Goal: Find specific page/section: Find specific page/section

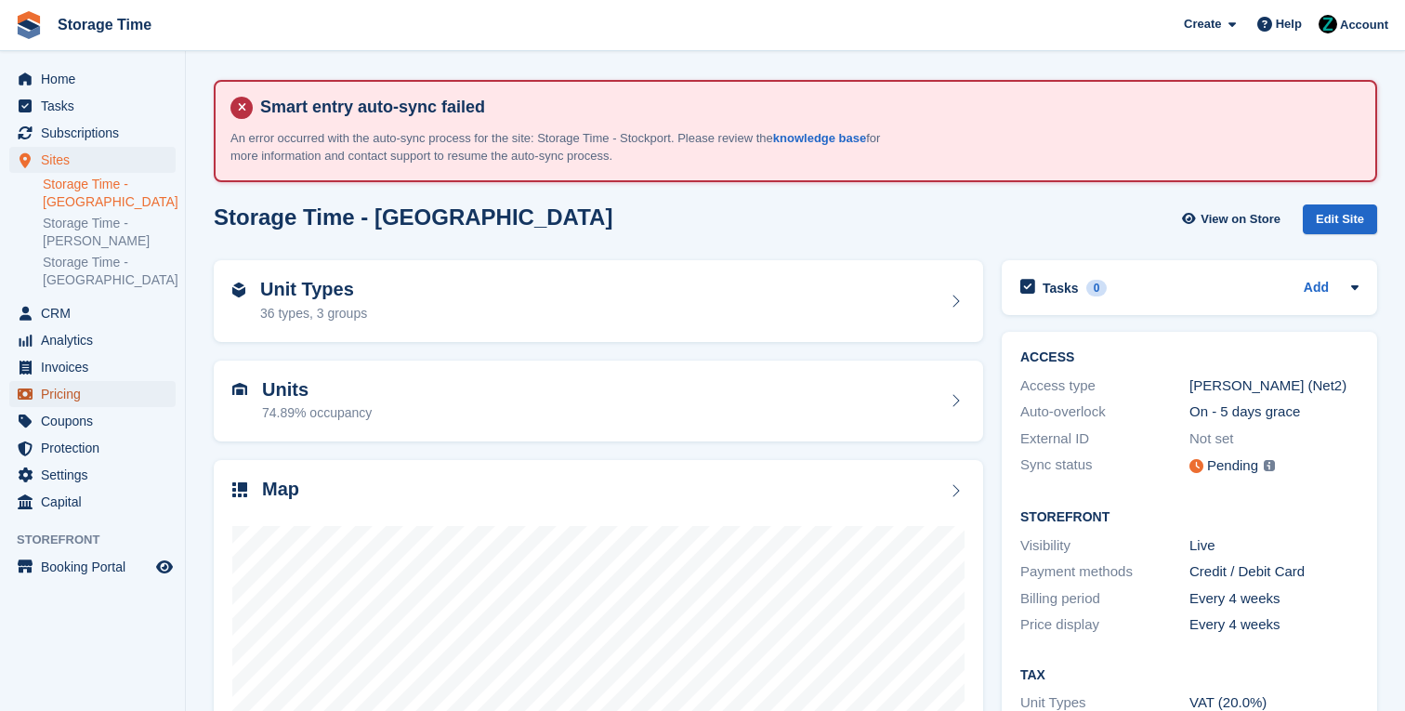
click at [97, 398] on span "Pricing" at bounding box center [97, 394] width 112 height 26
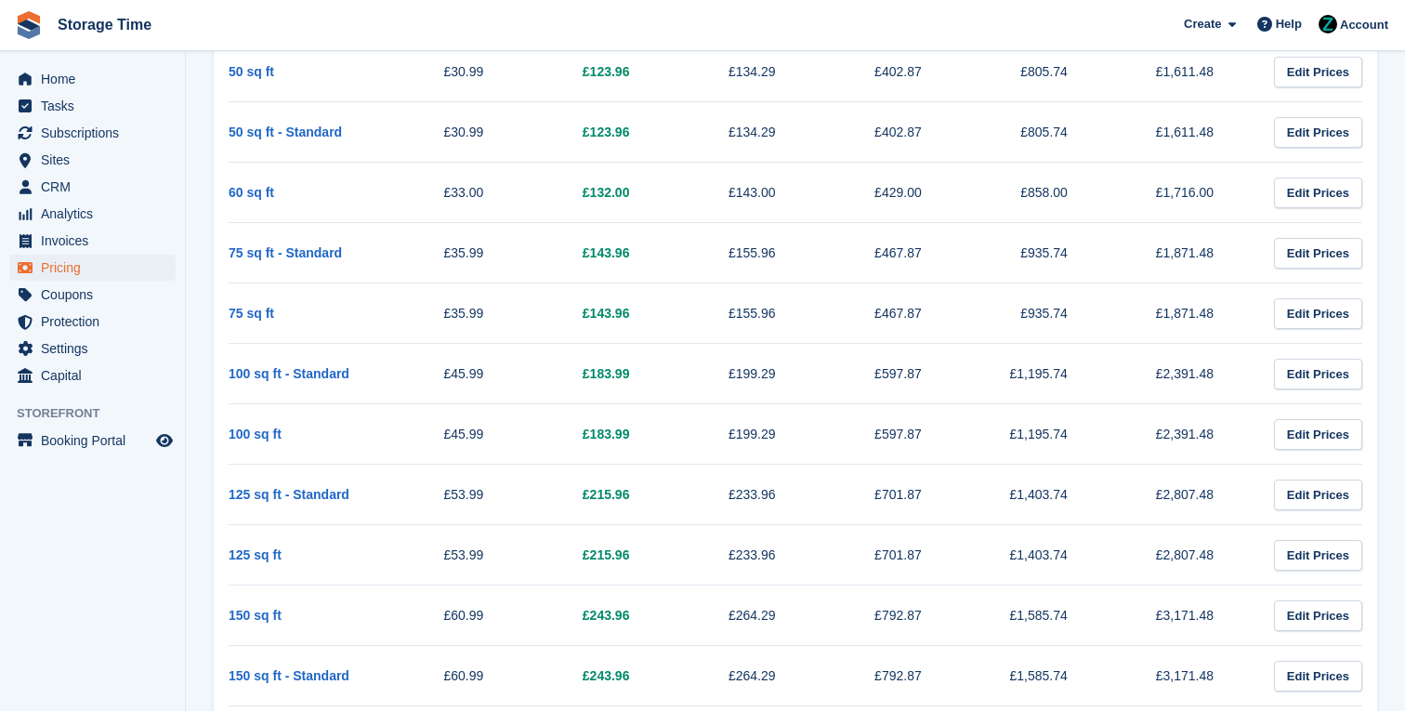
scroll to position [1243, 0]
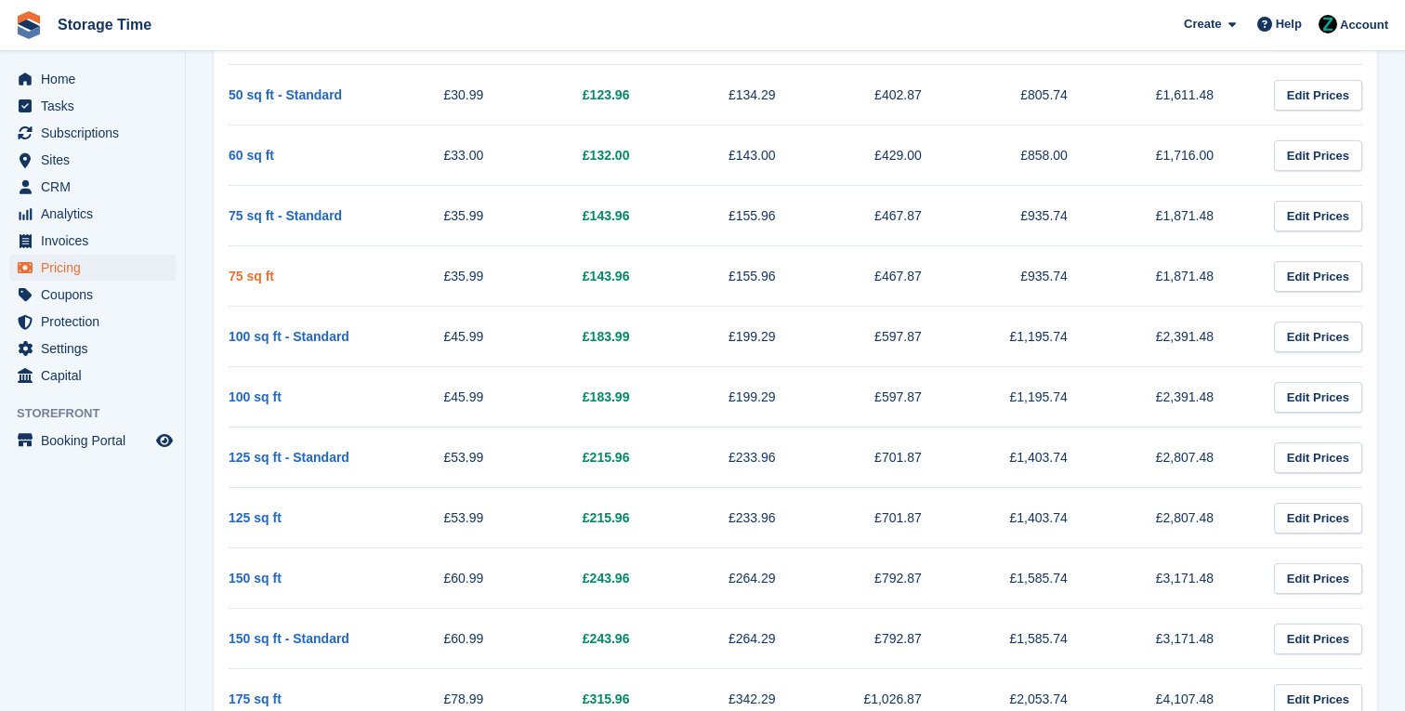
drag, startPoint x: 509, startPoint y: 271, endPoint x: 229, endPoint y: 274, distance: 280.7
click at [229, 274] on tr "75 sq ft £35.99 £143.96 £155.96 £467.87 £935.74 £1,871.48 Edit Prices" at bounding box center [796, 276] width 1134 height 60
click at [125, 325] on span "Protection" at bounding box center [97, 322] width 112 height 26
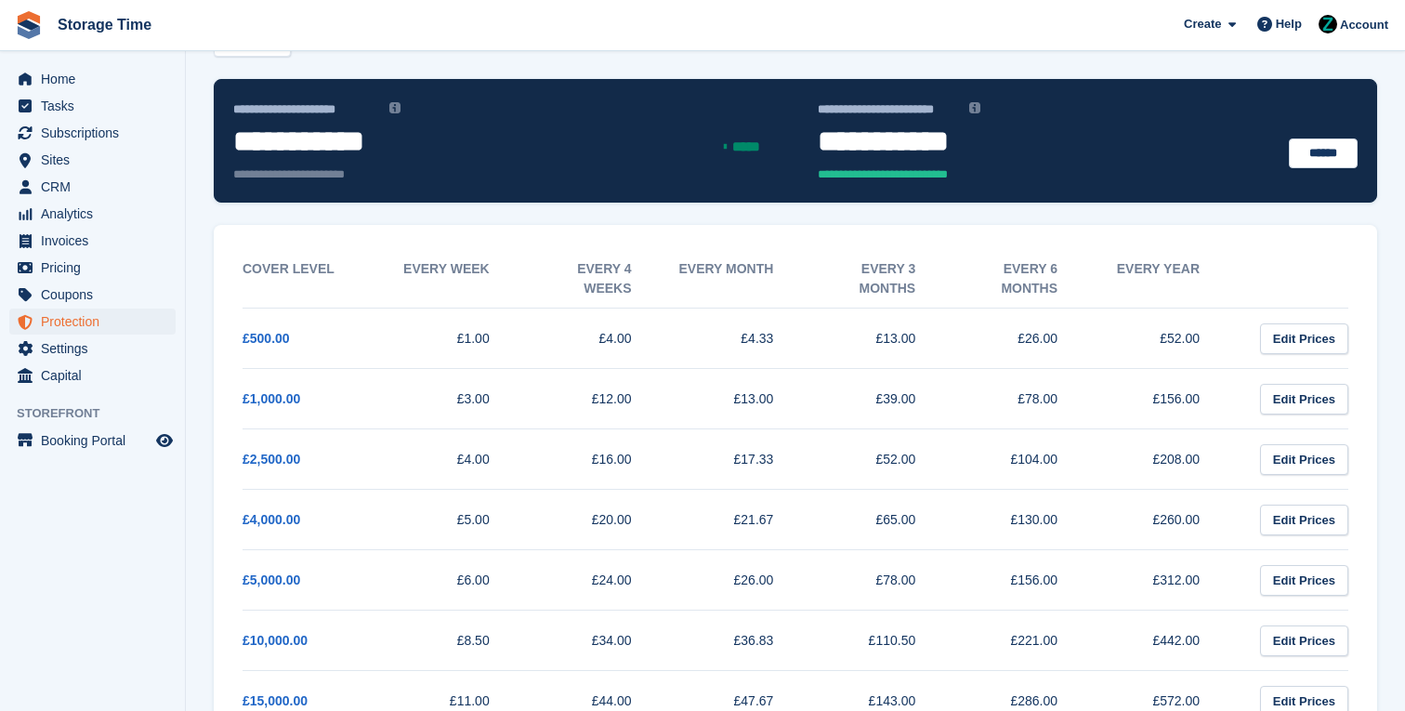
scroll to position [257, 0]
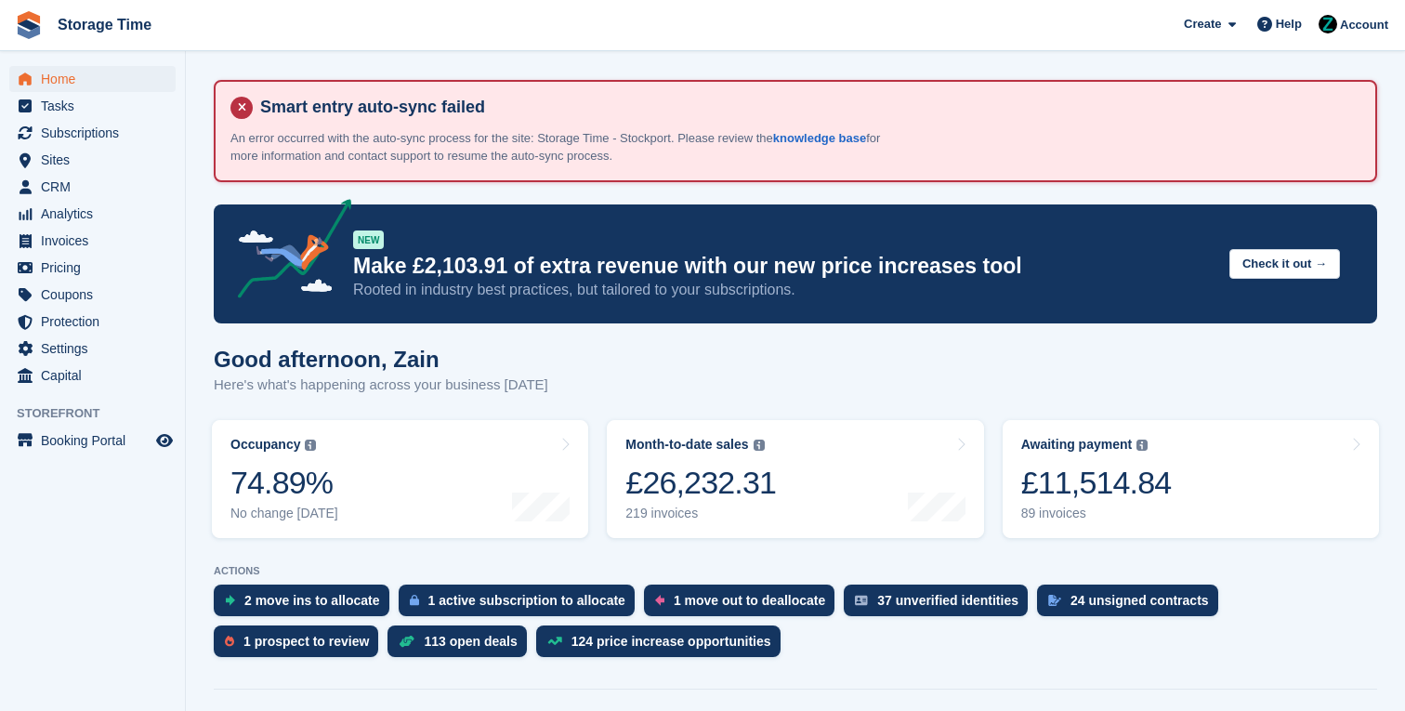
scroll to position [590, 0]
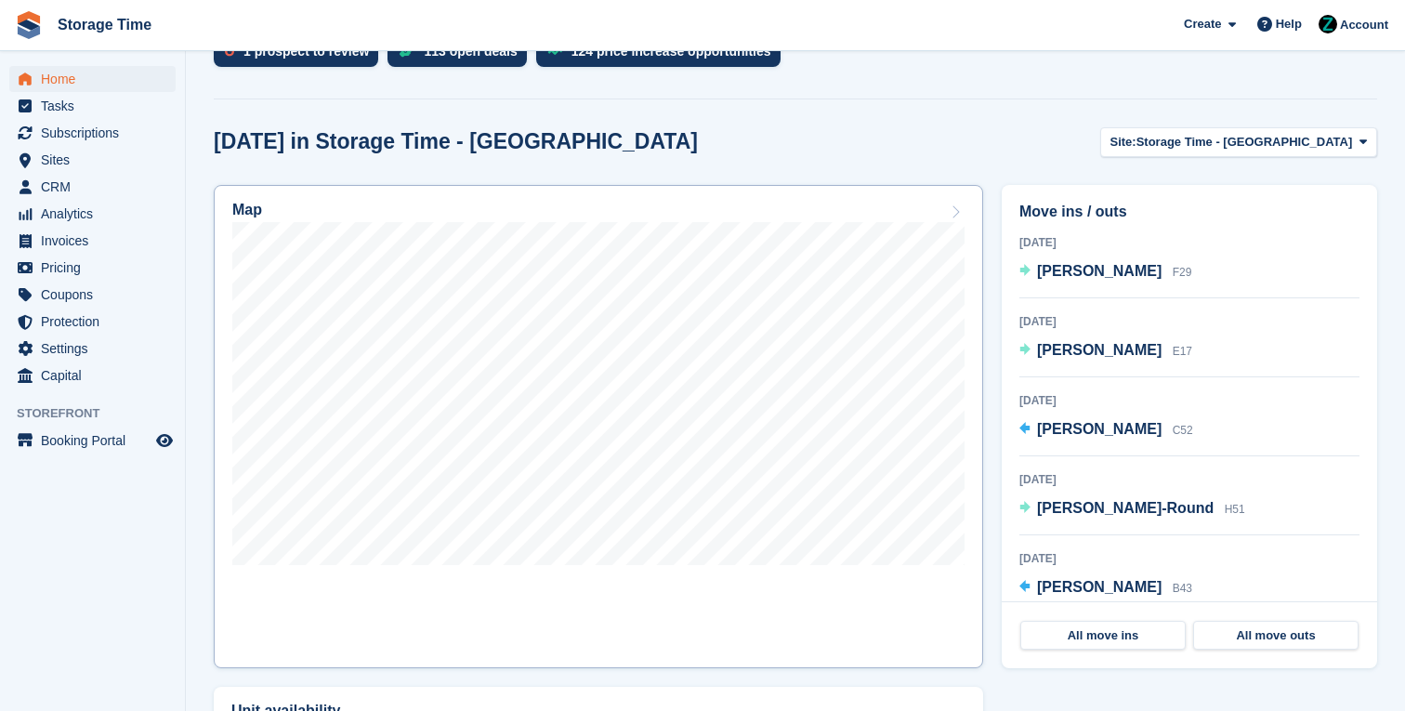
click at [967, 243] on link "Map" at bounding box center [598, 426] width 769 height 483
